Goal: Book appointment/travel/reservation

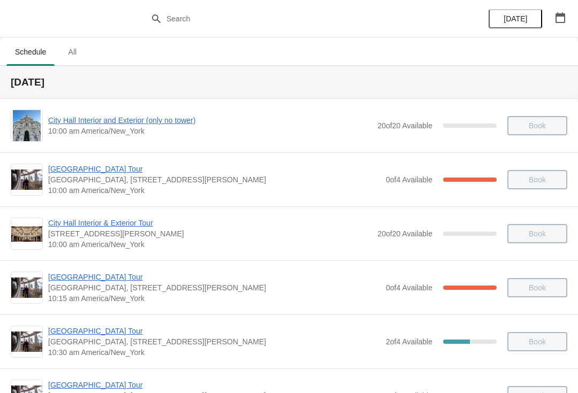
click at [569, 12] on button "button" at bounding box center [559, 17] width 19 height 19
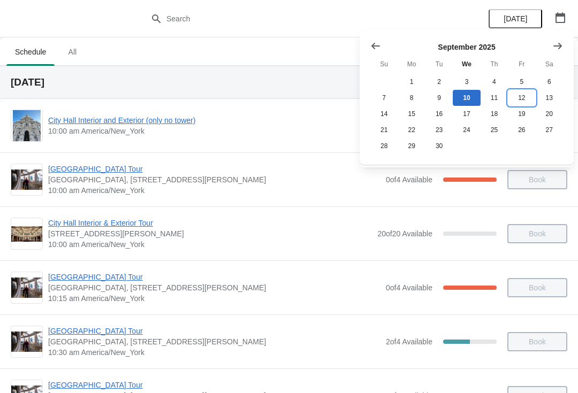
click at [529, 95] on button "12" at bounding box center [520, 98] width 27 height 16
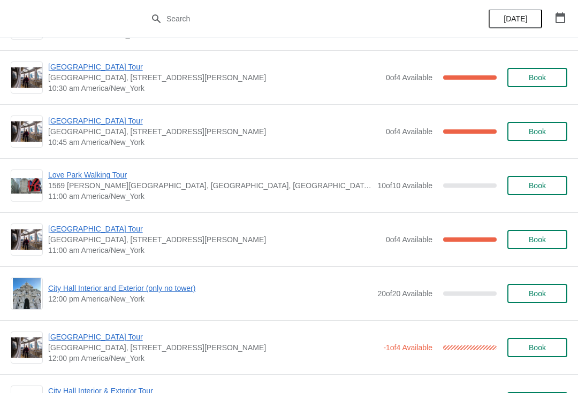
scroll to position [265, 0]
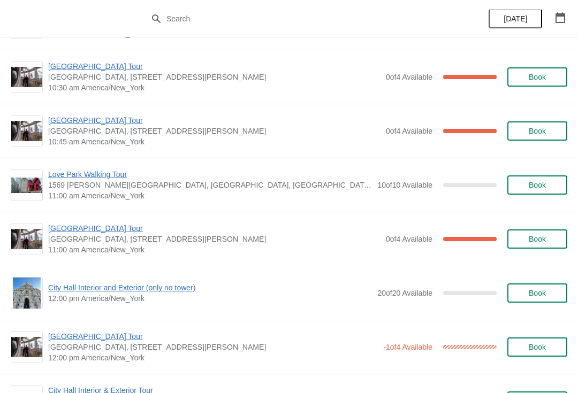
click at [552, 291] on span "Book" at bounding box center [537, 293] width 41 height 9
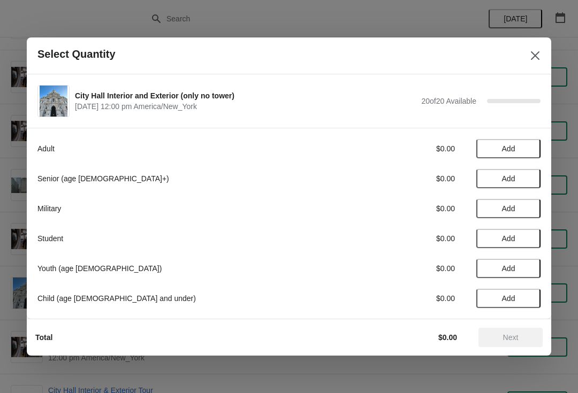
click at [519, 181] on span "Add" at bounding box center [508, 178] width 45 height 9
click at [512, 172] on div "Senior (age [DEMOGRAPHIC_DATA]+) $23.00 1" at bounding box center [288, 178] width 503 height 19
click at [530, 174] on icon at bounding box center [526, 178] width 11 height 11
click at [515, 340] on span "Next" at bounding box center [511, 337] width 16 height 9
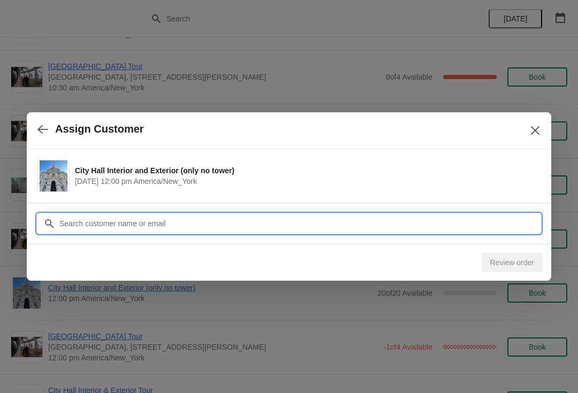
click at [194, 221] on input "Customer" at bounding box center [299, 223] width 481 height 19
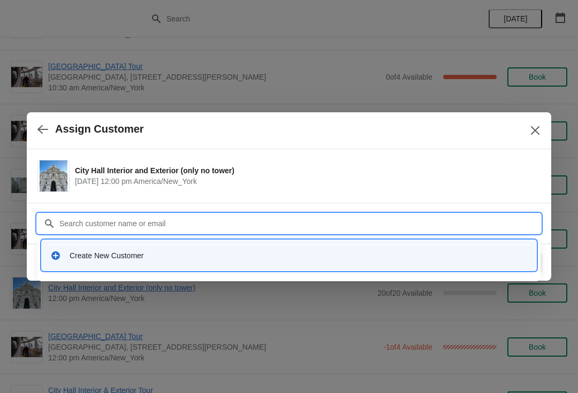
click at [196, 255] on div "Create New Customer" at bounding box center [299, 255] width 458 height 11
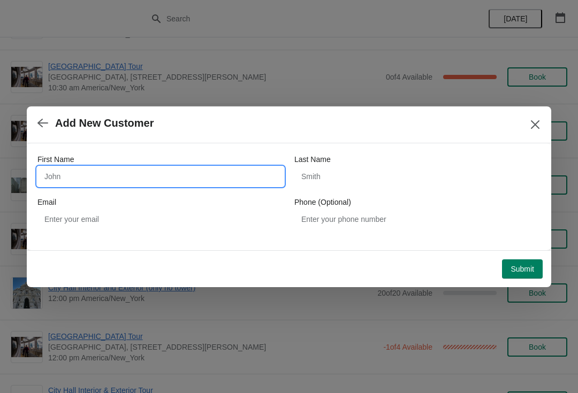
click at [147, 178] on input "First Name" at bounding box center [160, 176] width 246 height 19
type input "[PERSON_NAME]"
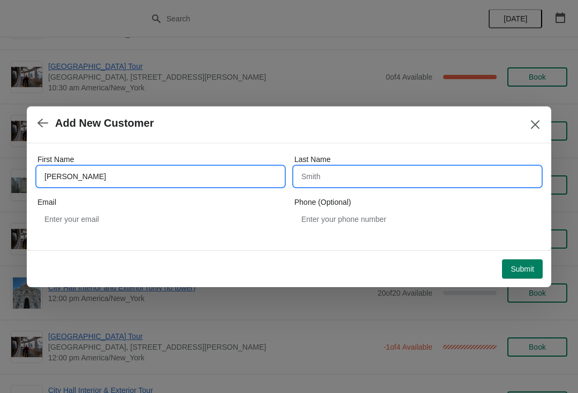
click at [372, 179] on input "Last Name" at bounding box center [417, 176] width 246 height 19
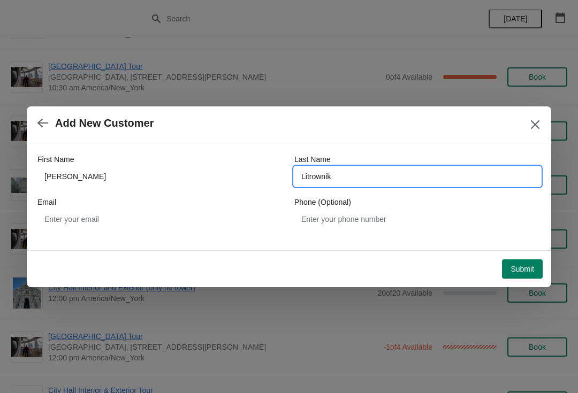
type input "Litrownik"
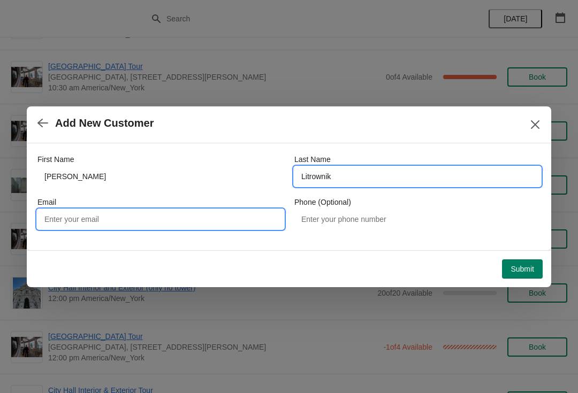
click at [174, 227] on input "Email" at bounding box center [160, 219] width 246 height 19
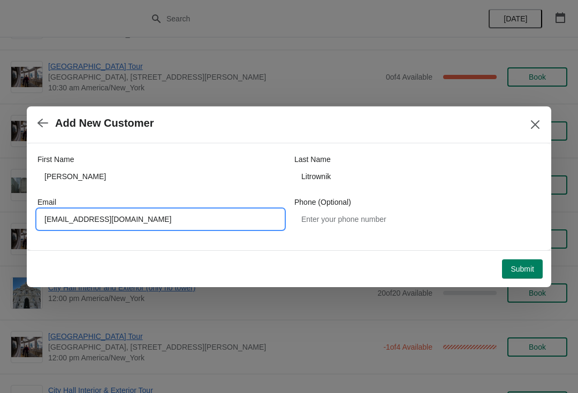
type input "[EMAIL_ADDRESS][DOMAIN_NAME]"
click at [541, 269] on button "Submit" at bounding box center [522, 268] width 41 height 19
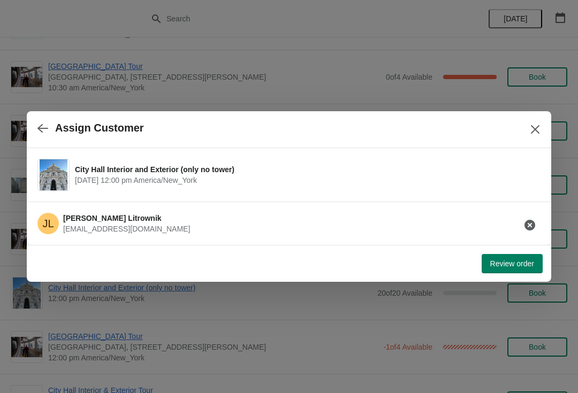
click at [515, 263] on span "Review order" at bounding box center [512, 263] width 44 height 9
